Goal: Navigation & Orientation: Find specific page/section

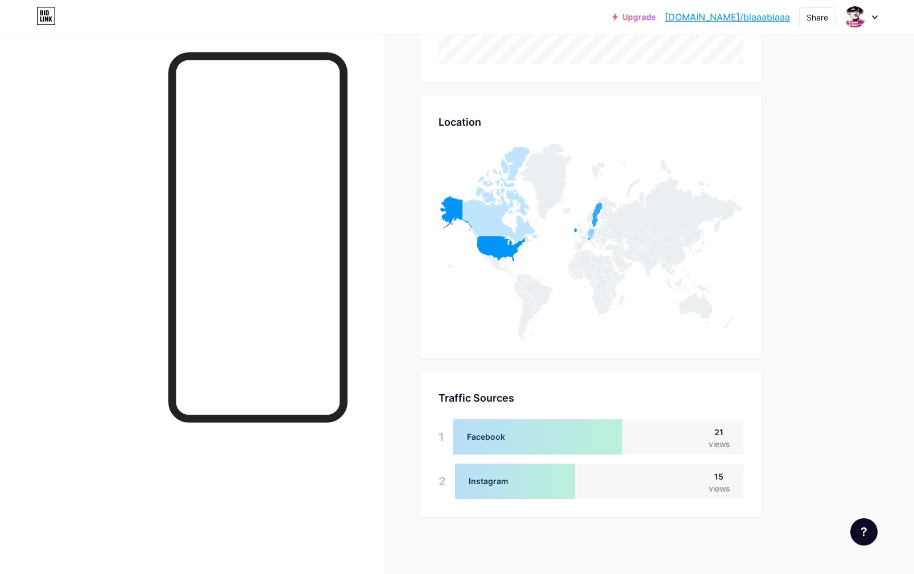
scroll to position [574, 914]
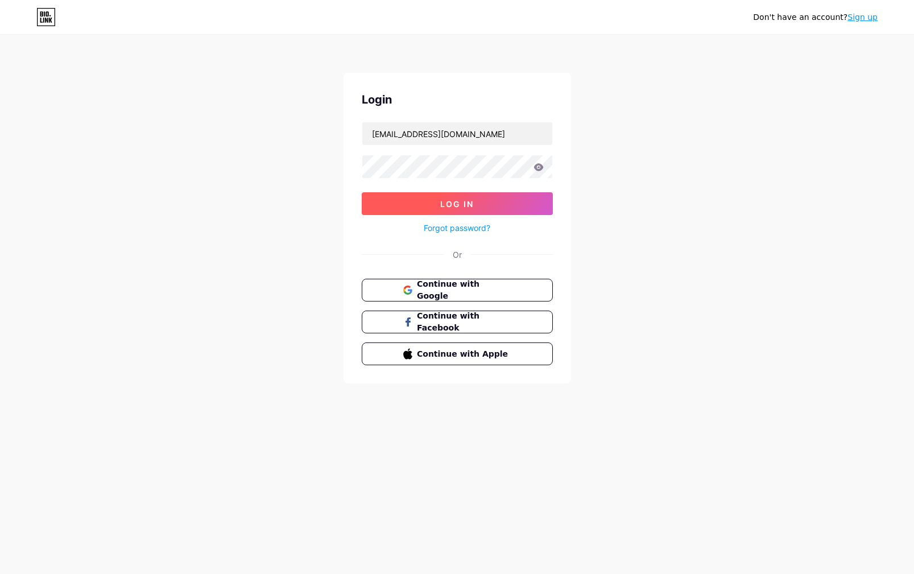
click at [421, 202] on button "Log In" at bounding box center [457, 203] width 191 height 23
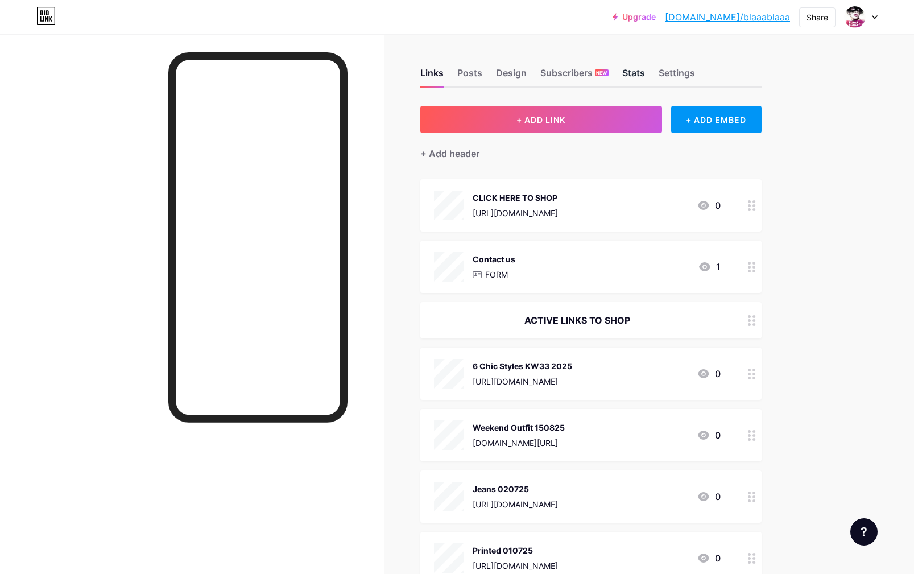
click at [629, 73] on div "Stats" at bounding box center [633, 76] width 23 height 20
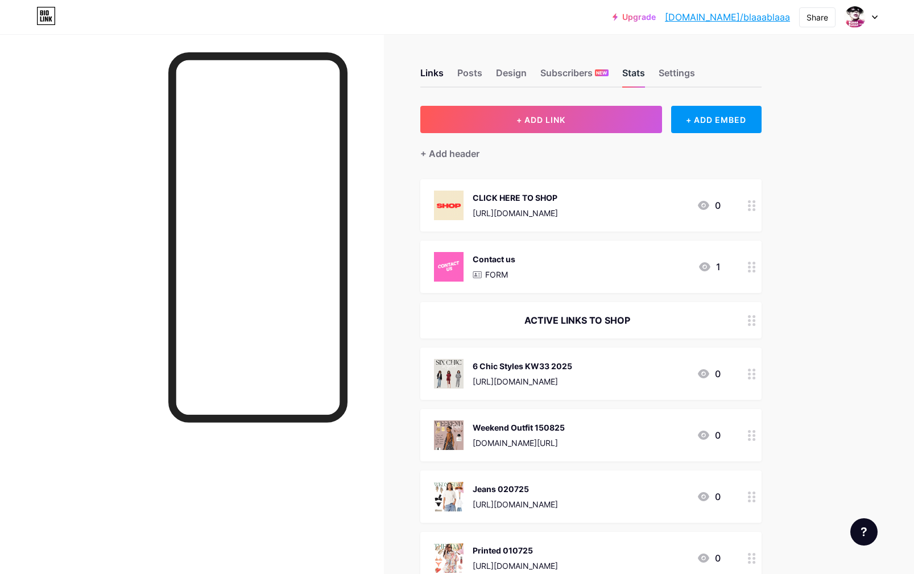
click at [631, 74] on div "Stats" at bounding box center [633, 76] width 23 height 20
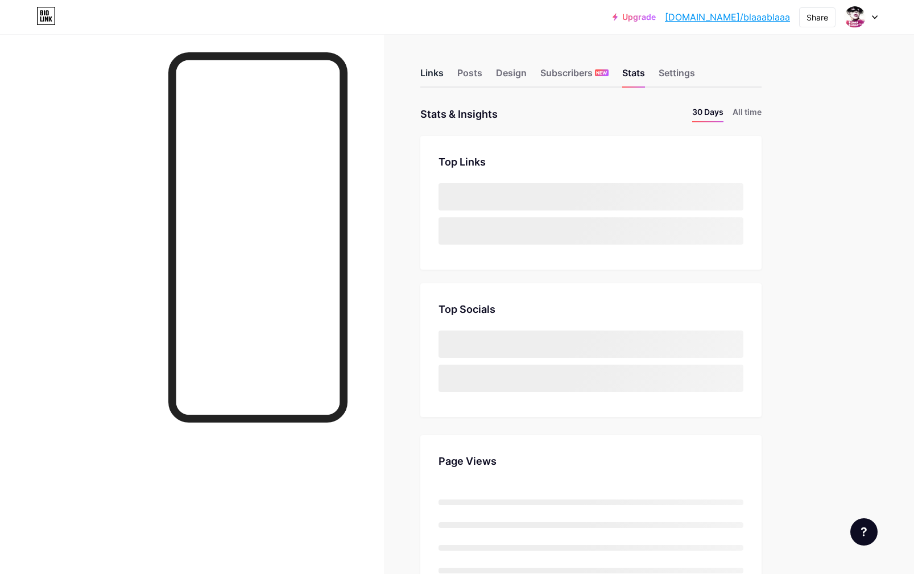
click at [427, 75] on div "Links" at bounding box center [431, 76] width 23 height 20
